Goal: Task Accomplishment & Management: Use online tool/utility

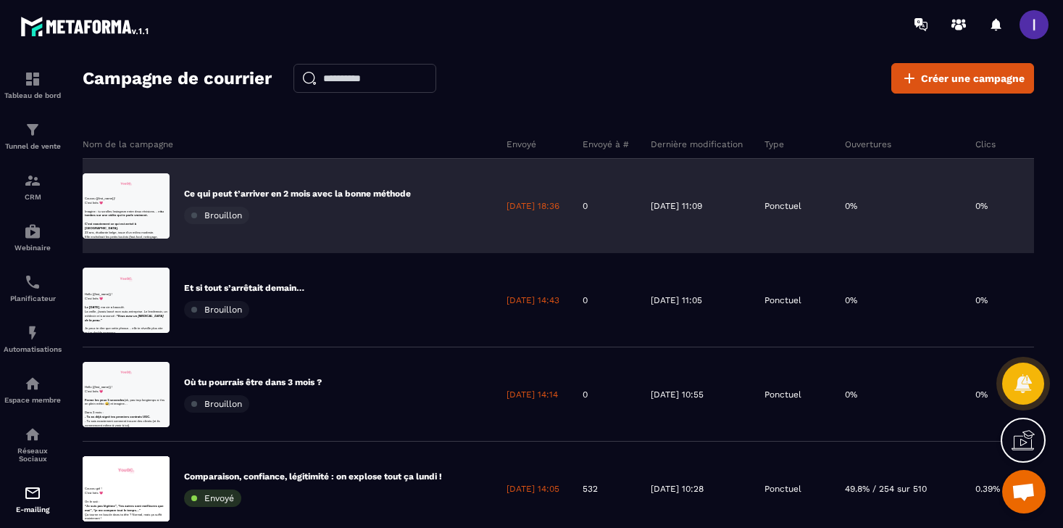
click at [319, 188] on p "Ce qui peut t’arriver en 2 mois avec la bonne méthode" at bounding box center [297, 194] width 227 height 12
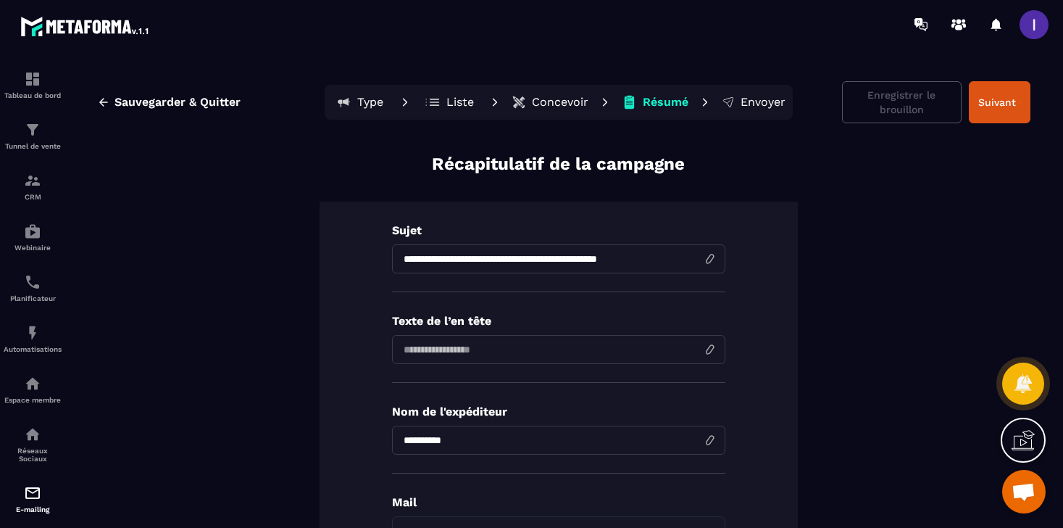
click at [770, 96] on p "Envoyer" at bounding box center [763, 102] width 45 height 14
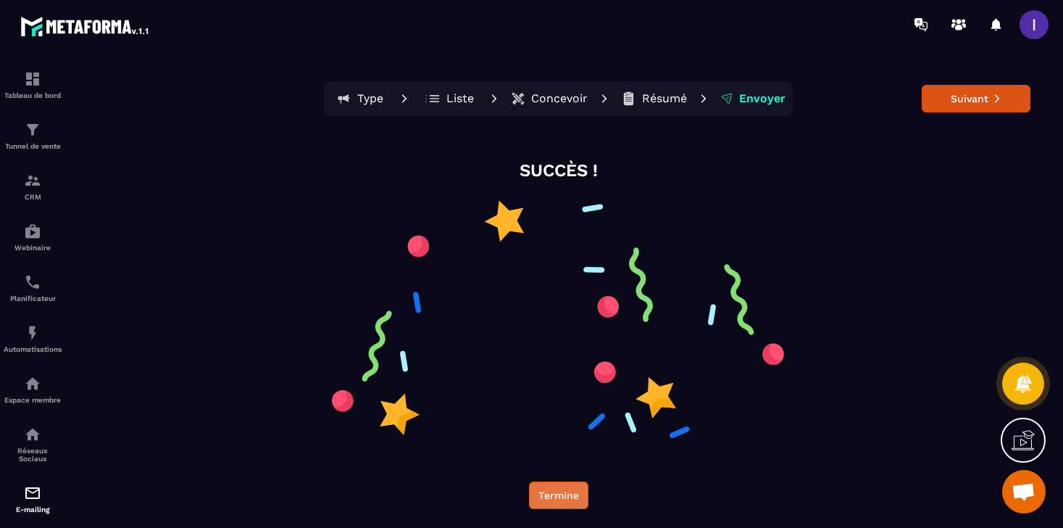
click at [549, 481] on button "Termine" at bounding box center [558, 495] width 59 height 28
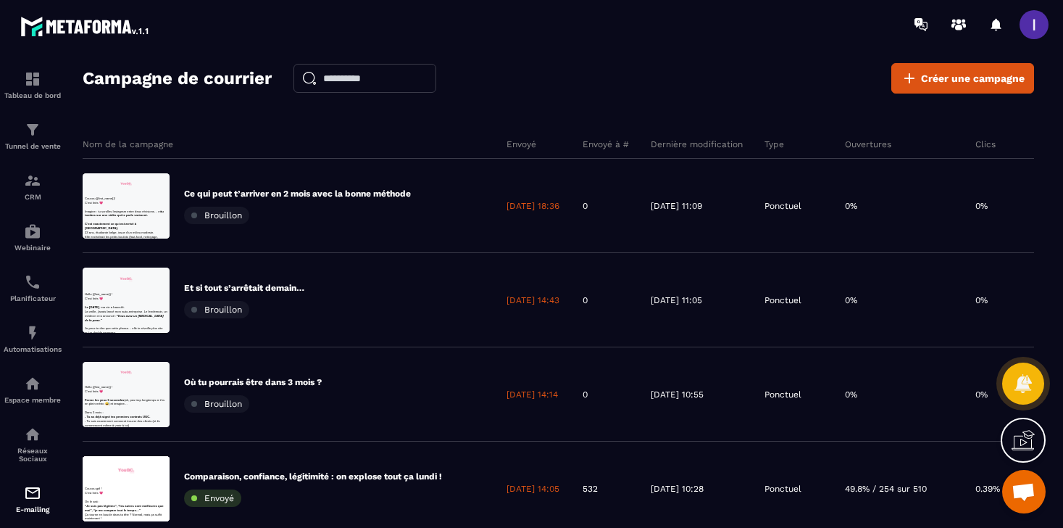
click at [1034, 33] on span at bounding box center [1034, 24] width 29 height 29
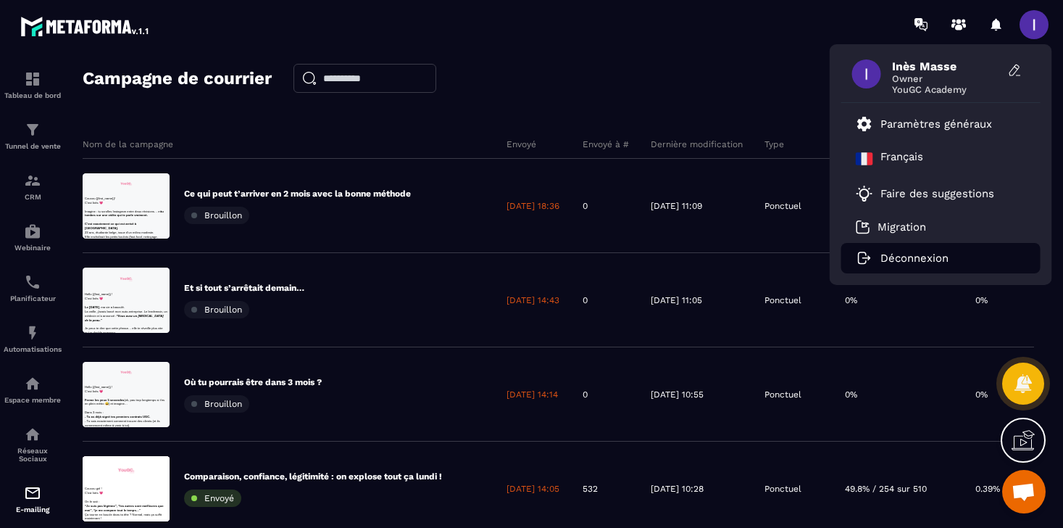
click at [917, 254] on p "Déconnexion" at bounding box center [915, 257] width 68 height 13
